Goal: Unclear

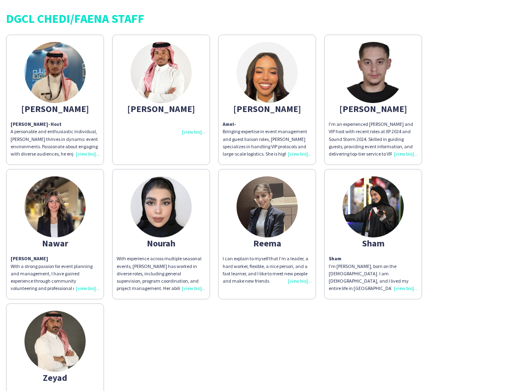
click at [261, 196] on img at bounding box center [266, 207] width 61 height 61
click at [55, 100] on img at bounding box center [54, 72] width 61 height 61
click at [161, 100] on img at bounding box center [160, 72] width 61 height 61
click at [267, 100] on img at bounding box center [266, 72] width 61 height 61
click at [373, 100] on img at bounding box center [372, 72] width 61 height 61
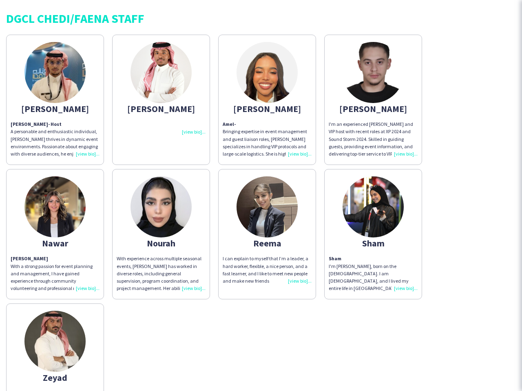
click at [55, 234] on img at bounding box center [54, 207] width 61 height 61
click at [161, 234] on img at bounding box center [160, 207] width 61 height 61
click at [267, 234] on img at bounding box center [266, 207] width 61 height 61
click at [373, 234] on img at bounding box center [372, 207] width 61 height 61
click at [55, 347] on img at bounding box center [54, 341] width 61 height 61
